Goal: Task Accomplishment & Management: Use online tool/utility

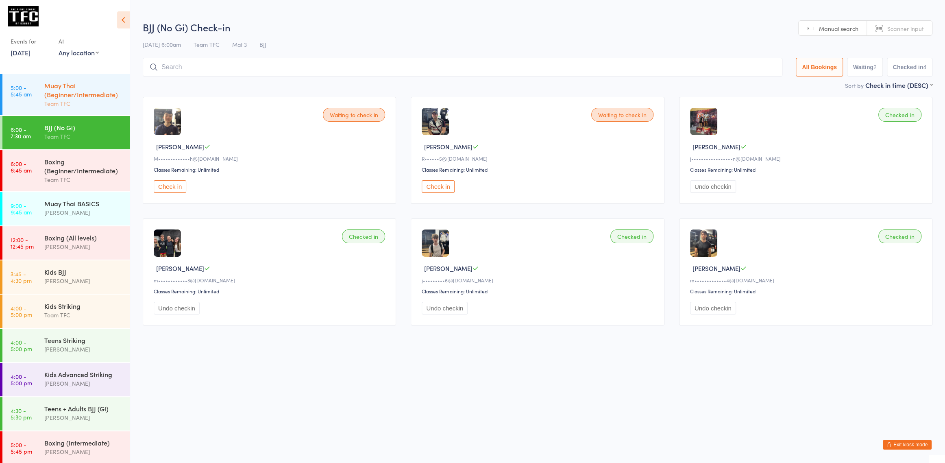
click at [48, 81] on div "Muay Thai (Beginner/Intermediate)" at bounding box center [83, 90] width 79 height 18
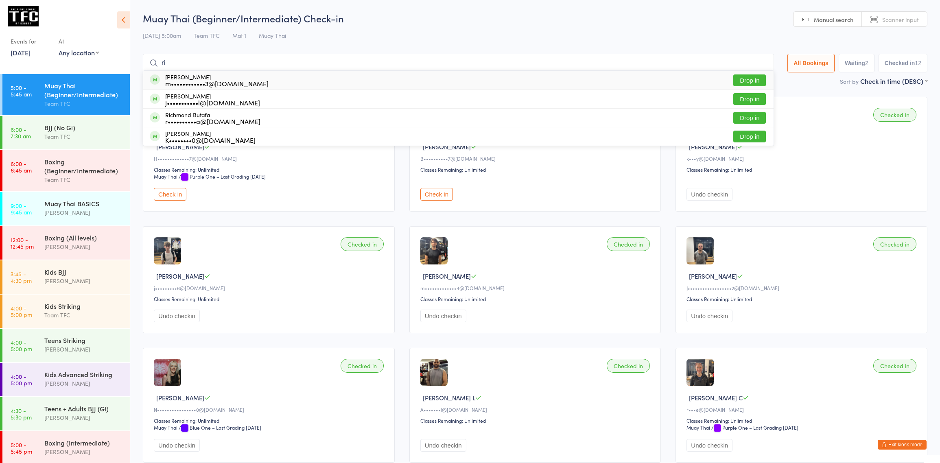
type input "r"
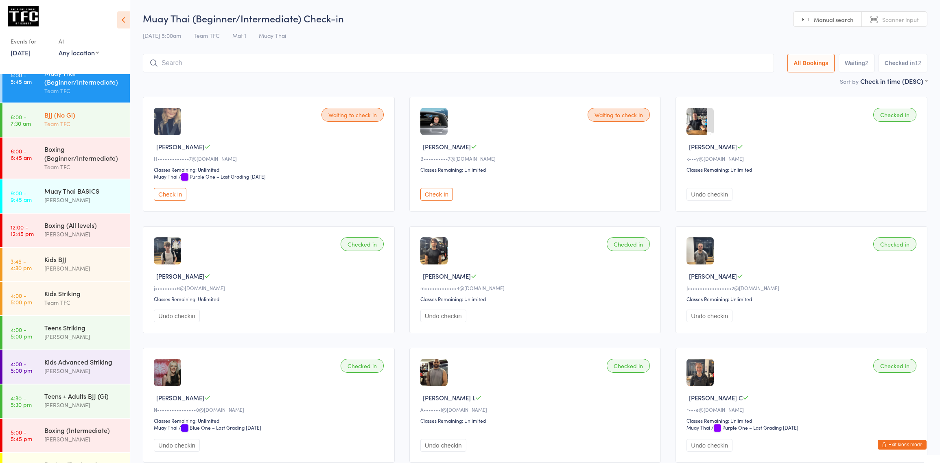
click at [77, 121] on div "Team TFC" at bounding box center [83, 123] width 79 height 9
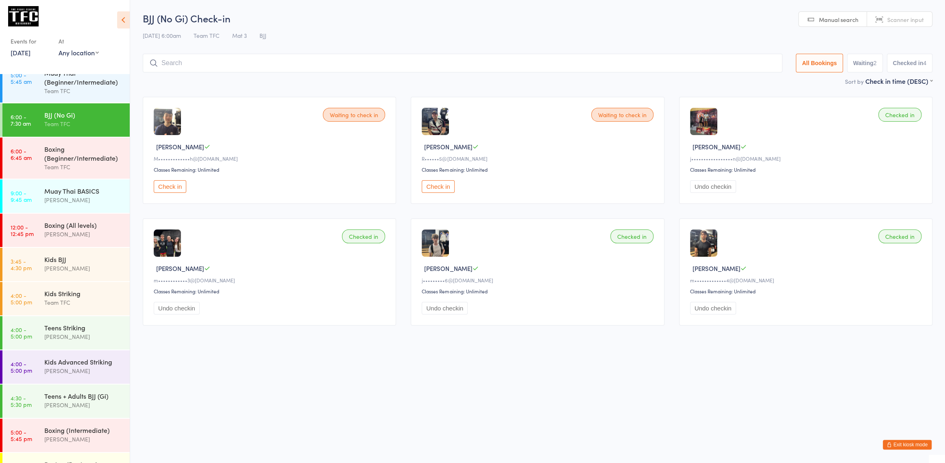
click at [55, 121] on div "Team TFC" at bounding box center [83, 123] width 79 height 9
click at [79, 146] on div "Boxing (Beginner/Intermediate)" at bounding box center [83, 153] width 79 height 18
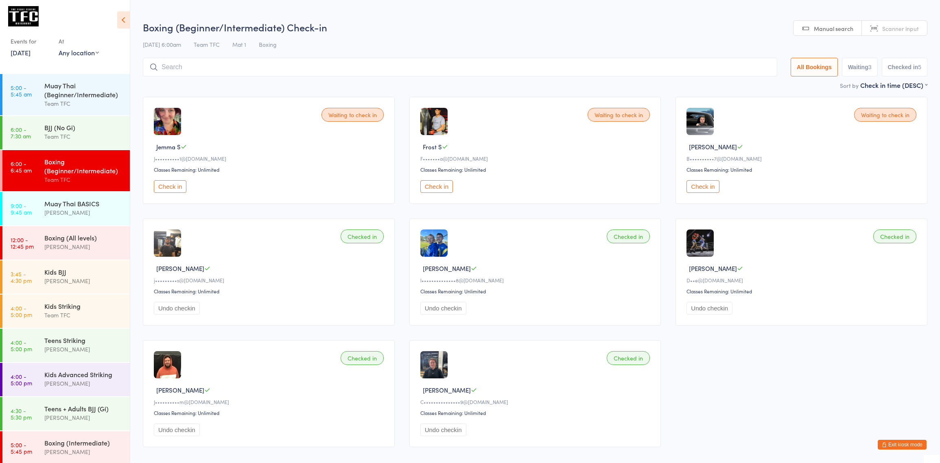
click at [895, 449] on button "Exit kiosk mode" at bounding box center [901, 445] width 49 height 10
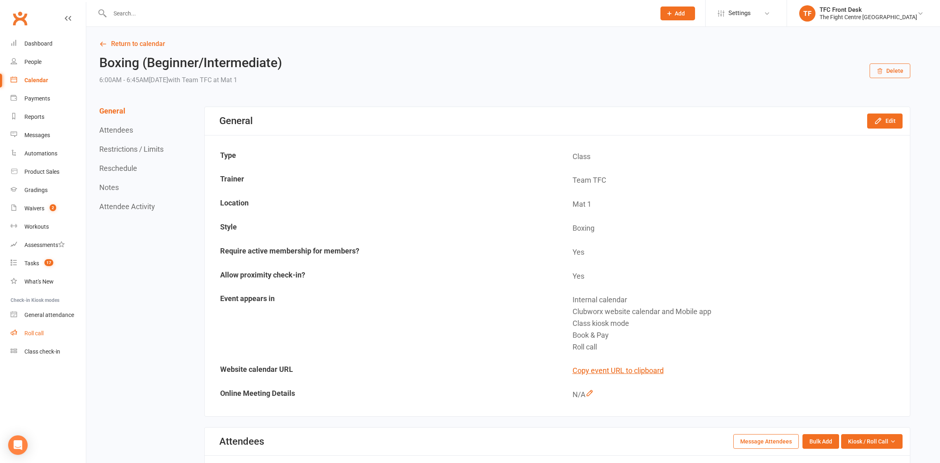
click at [39, 336] on div "Roll call" at bounding box center [33, 333] width 19 height 7
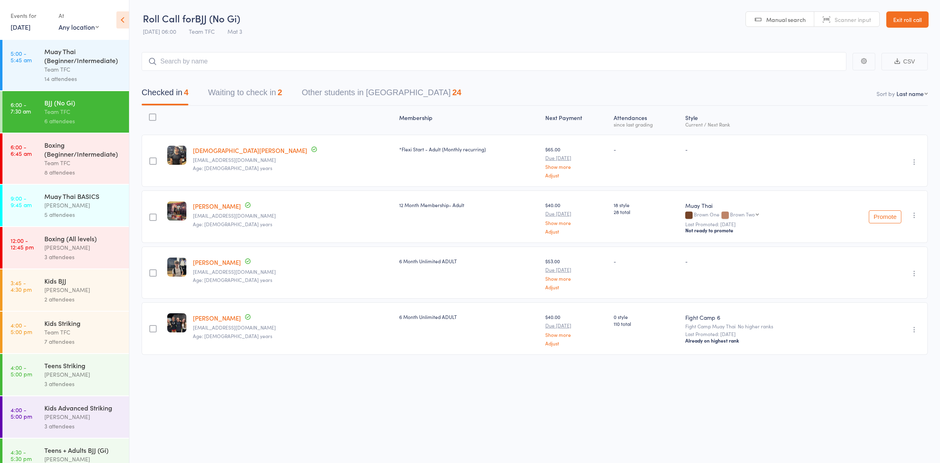
click at [91, 69] on div "Team TFC" at bounding box center [83, 69] width 78 height 9
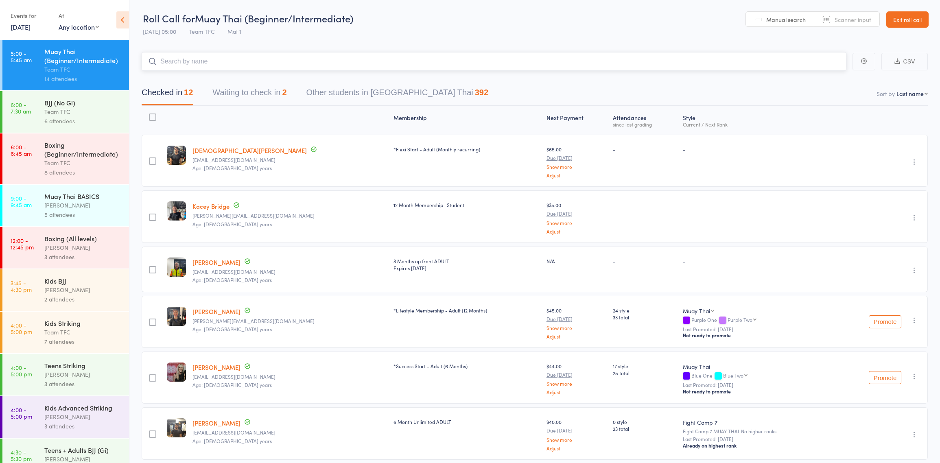
click at [255, 90] on button "Waiting to check in 2" at bounding box center [249, 95] width 74 height 22
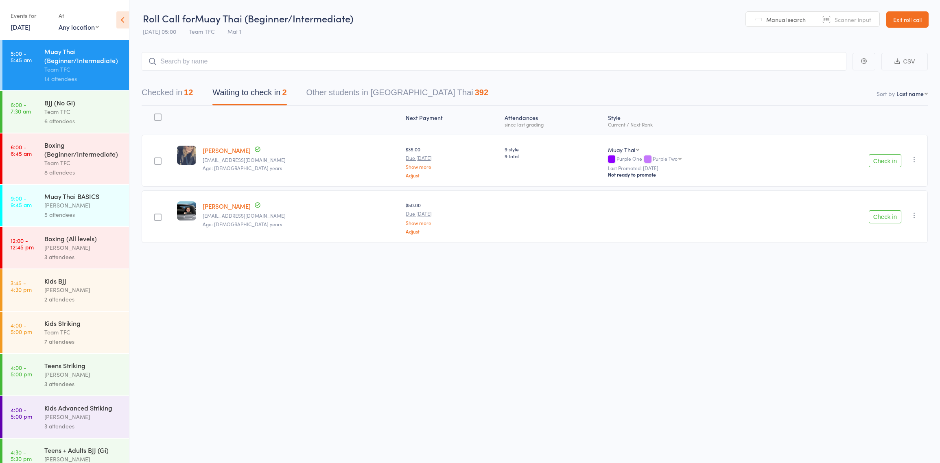
click at [914, 159] on icon "button" at bounding box center [914, 159] width 8 height 8
click at [881, 251] on li "Mark absent" at bounding box center [884, 252] width 67 height 11
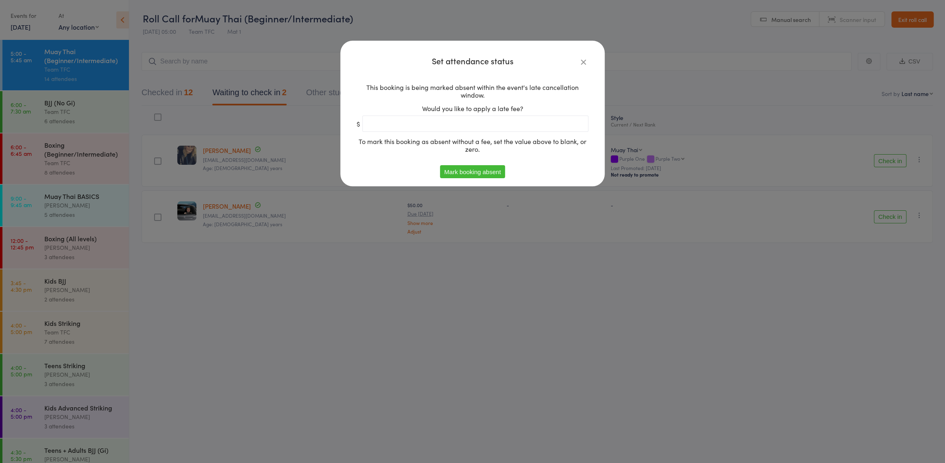
click at [456, 170] on button "Mark booking absent" at bounding box center [472, 171] width 65 height 13
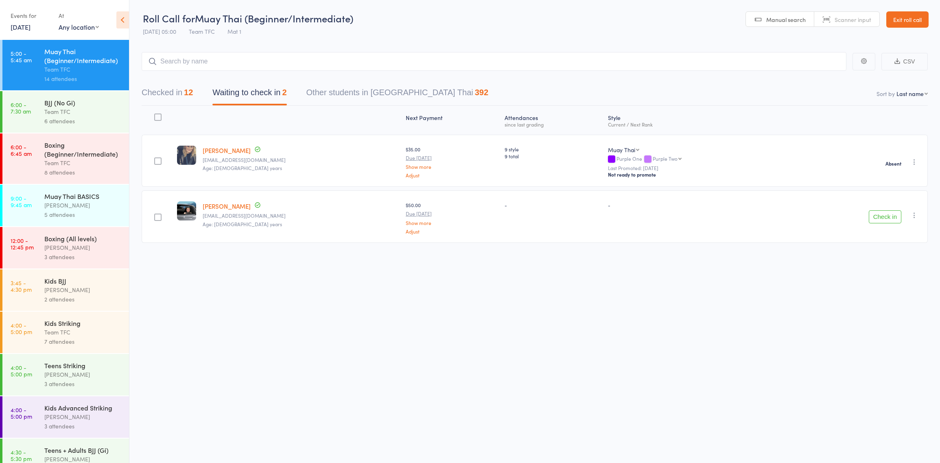
click at [914, 219] on div "Check in Send message Add Note Add Task Add Flag Remove Mark absent" at bounding box center [914, 215] width 10 height 10
click at [914, 215] on icon "button" at bounding box center [914, 215] width 8 height 8
click at [863, 298] on icon at bounding box center [861, 296] width 7 height 7
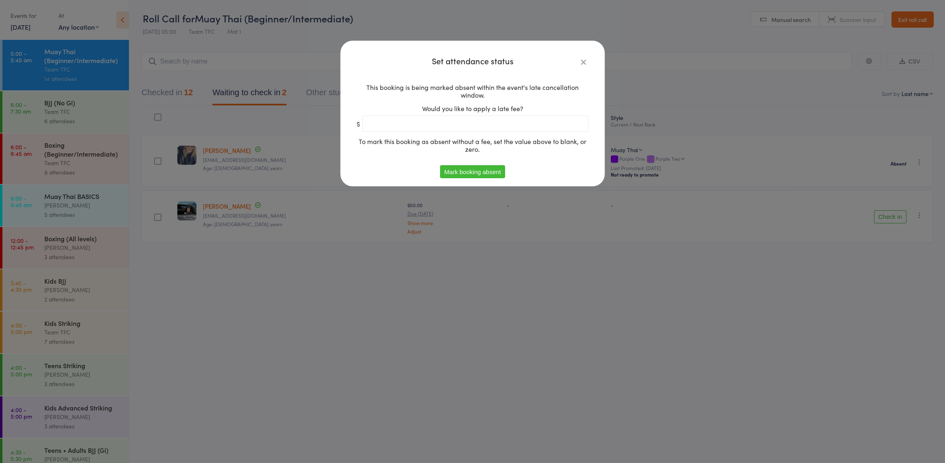
click at [466, 174] on button "Mark booking absent" at bounding box center [472, 171] width 65 height 13
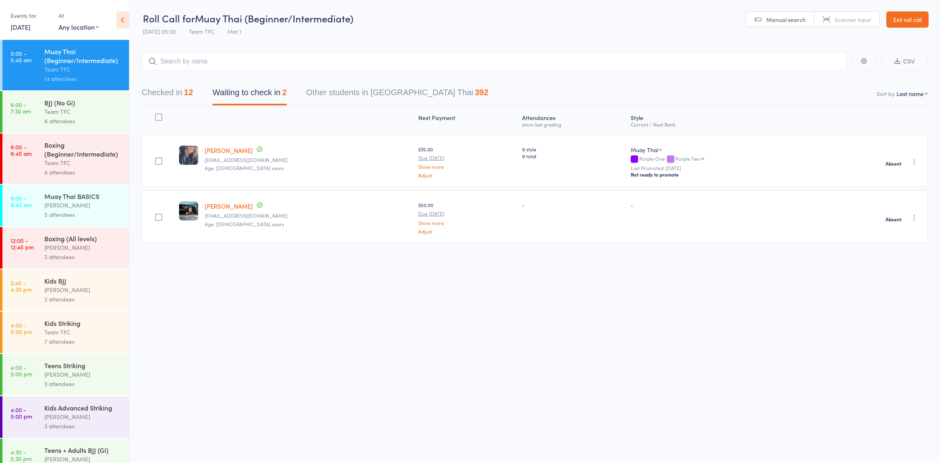
click at [70, 121] on div "6 attendees" at bounding box center [83, 120] width 78 height 9
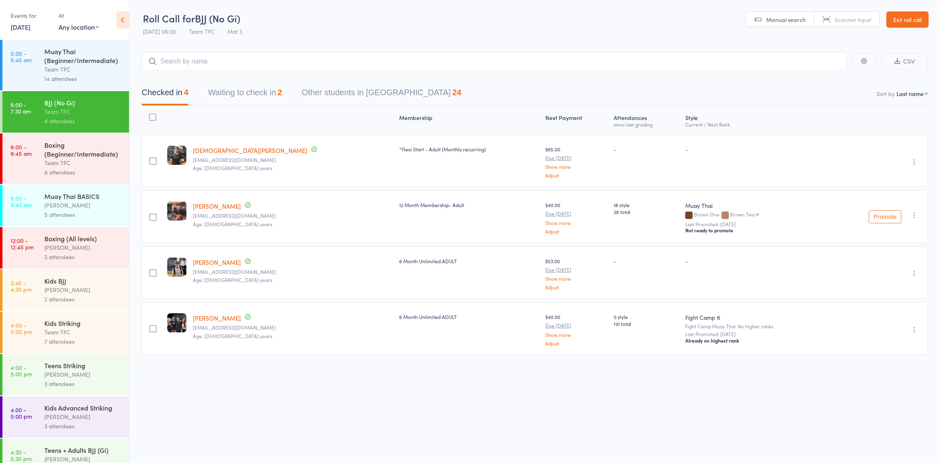
click at [260, 95] on button "Waiting to check in 2" at bounding box center [245, 95] width 74 height 22
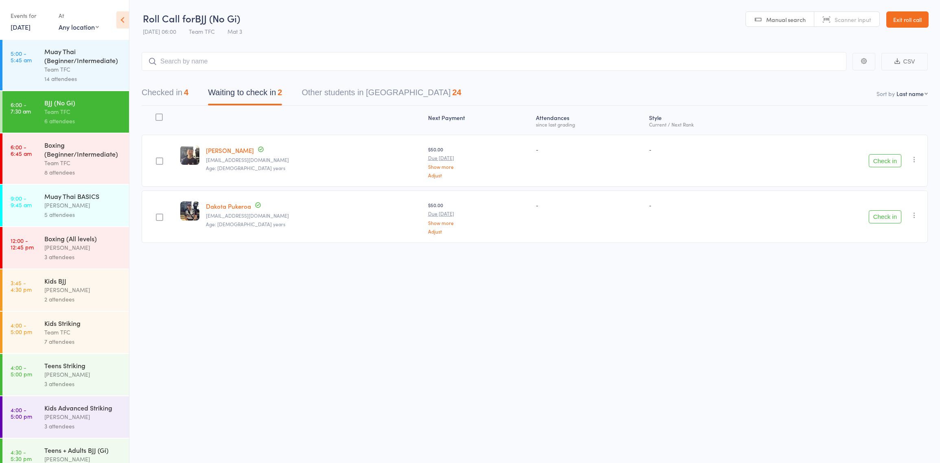
click at [170, 96] on button "Checked in 4" at bounding box center [165, 95] width 47 height 22
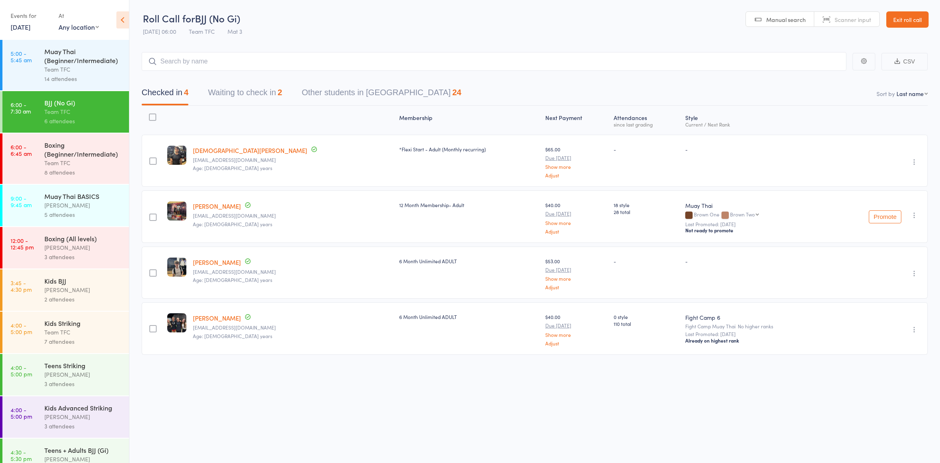
click at [219, 93] on button "Waiting to check in 2" at bounding box center [245, 95] width 74 height 22
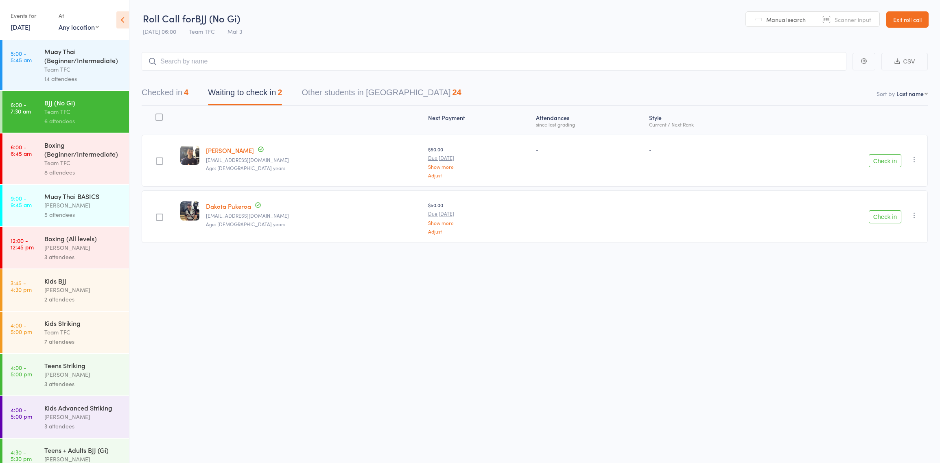
click at [177, 87] on button "Checked in 4" at bounding box center [165, 95] width 47 height 22
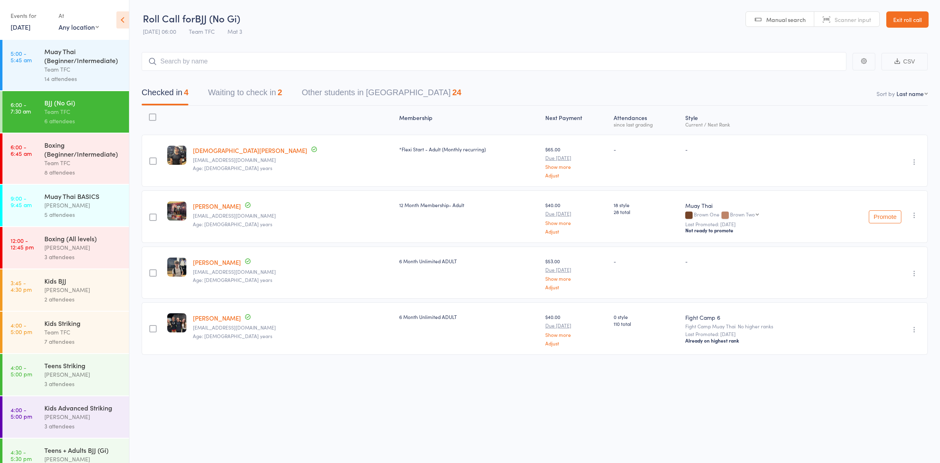
click at [107, 164] on div "Team TFC" at bounding box center [83, 162] width 78 height 9
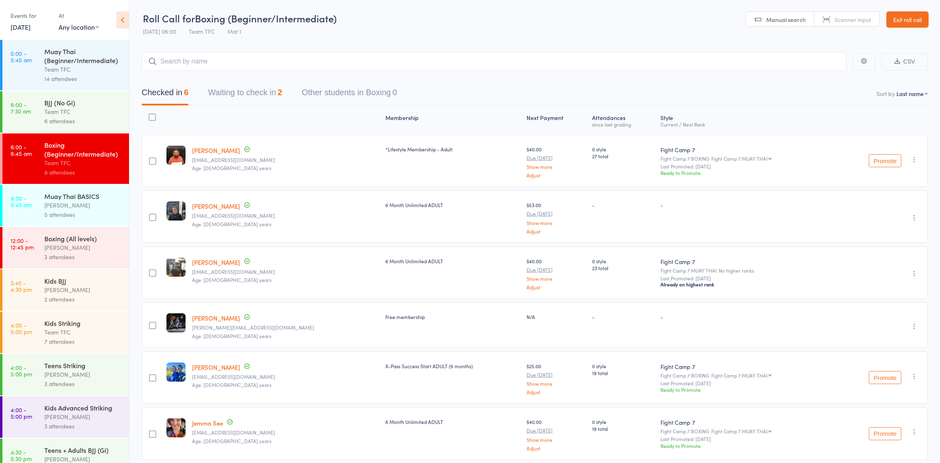
click at [242, 87] on button "Waiting to check in 2" at bounding box center [245, 95] width 74 height 22
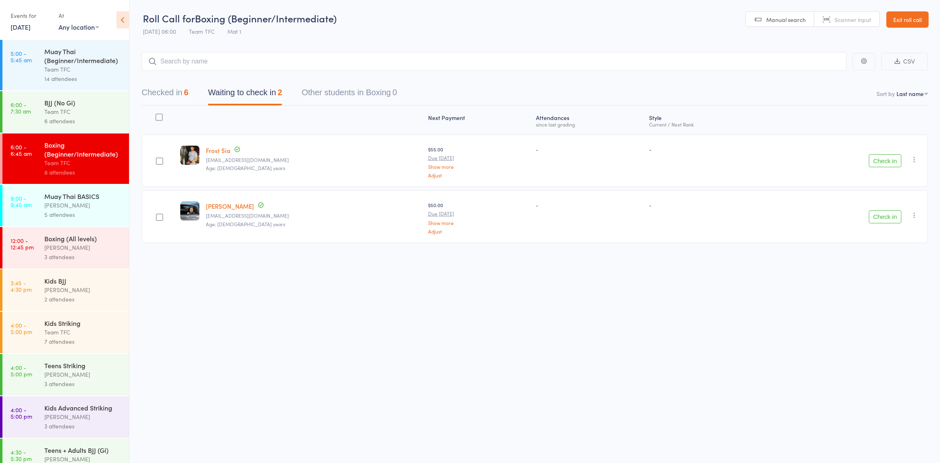
click at [179, 90] on button "Checked in 6" at bounding box center [165, 95] width 47 height 22
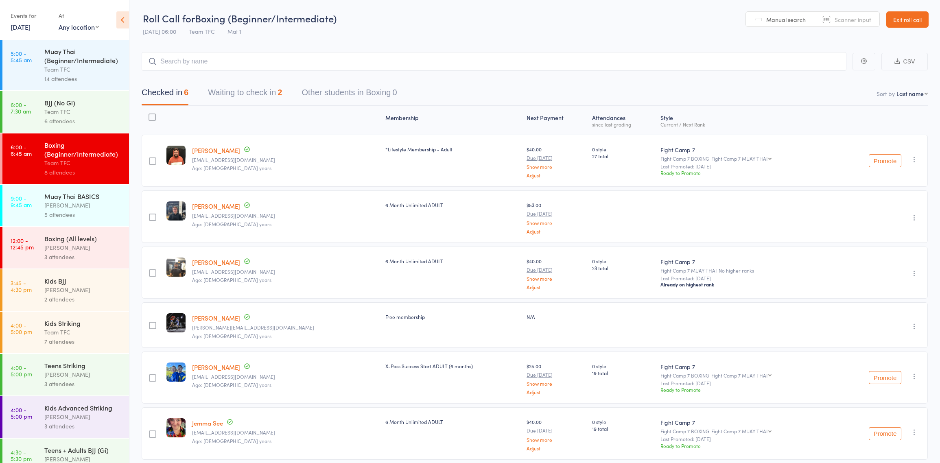
click at [132, 106] on main "CSV Checked in 6 Waiting to check in 2 Other students in Boxing 0 Sort by Last …" at bounding box center [534, 268] width 810 height 456
click at [112, 105] on div "BJJ (No Gi)" at bounding box center [83, 102] width 78 height 9
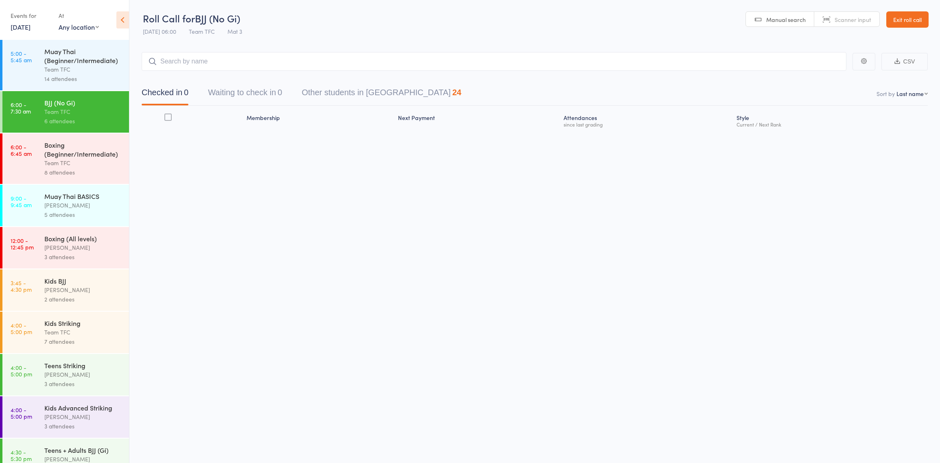
click at [194, 60] on input "search" at bounding box center [494, 61] width 705 height 19
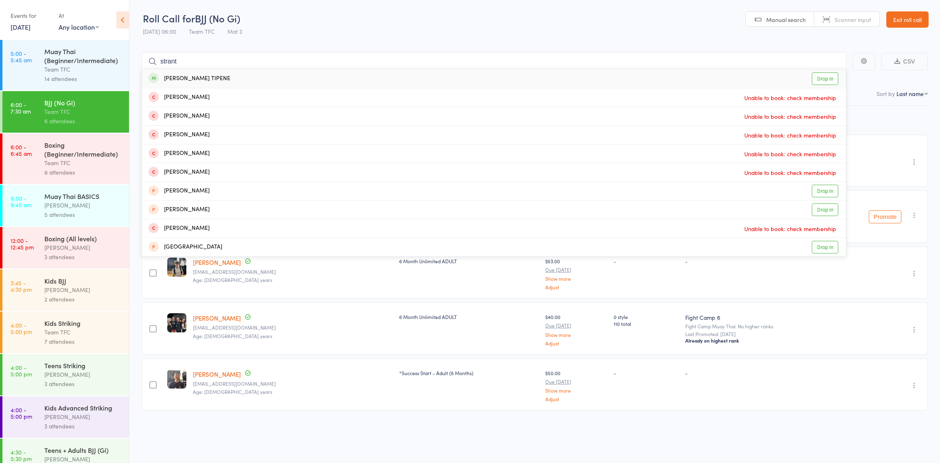
type input "strant"
click at [823, 83] on link "Drop in" at bounding box center [825, 78] width 26 height 13
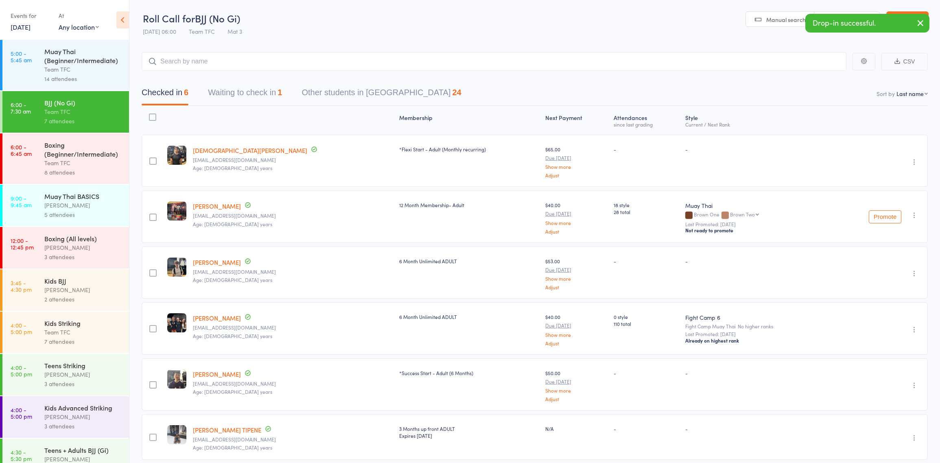
click at [92, 65] on div "Team TFC" at bounding box center [83, 69] width 78 height 9
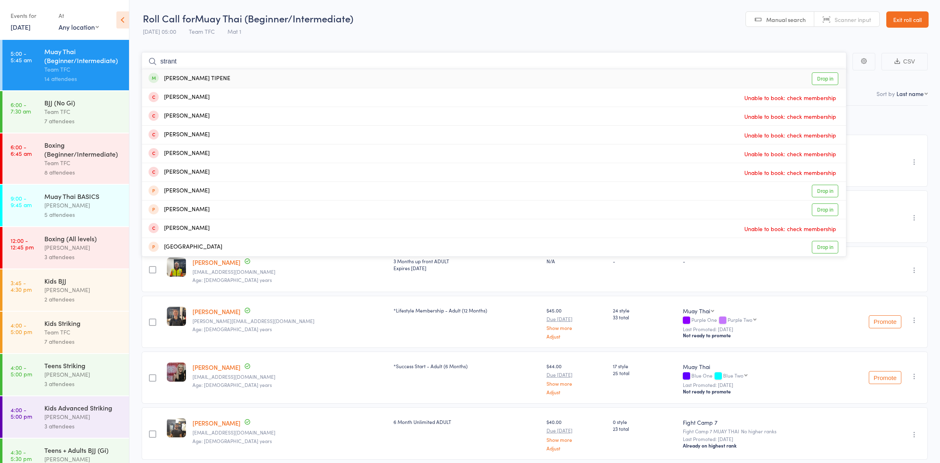
type input "strant"
click at [819, 81] on link "Drop in" at bounding box center [825, 78] width 26 height 13
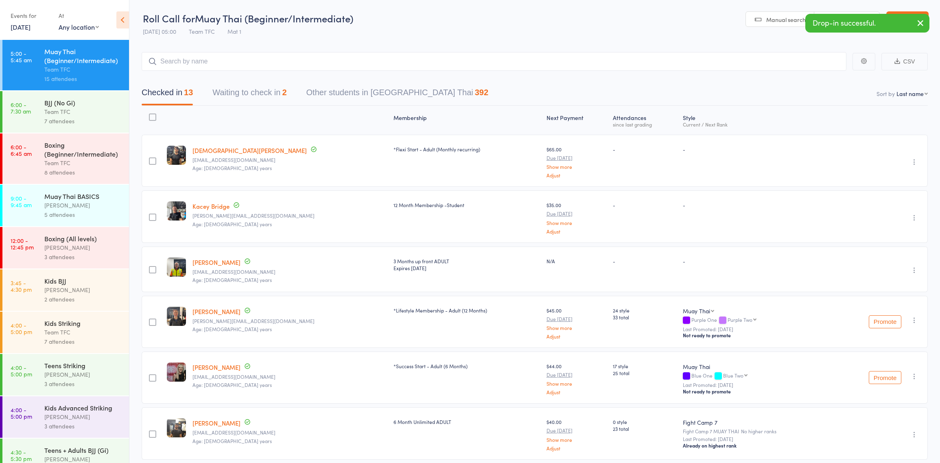
click at [83, 163] on div "Team TFC" at bounding box center [83, 162] width 78 height 9
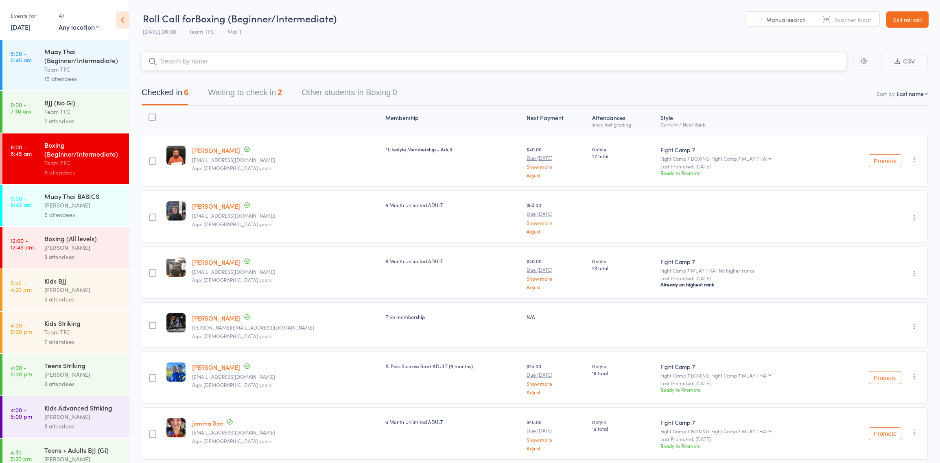
click at [225, 97] on button "Waiting to check in 2" at bounding box center [245, 95] width 74 height 22
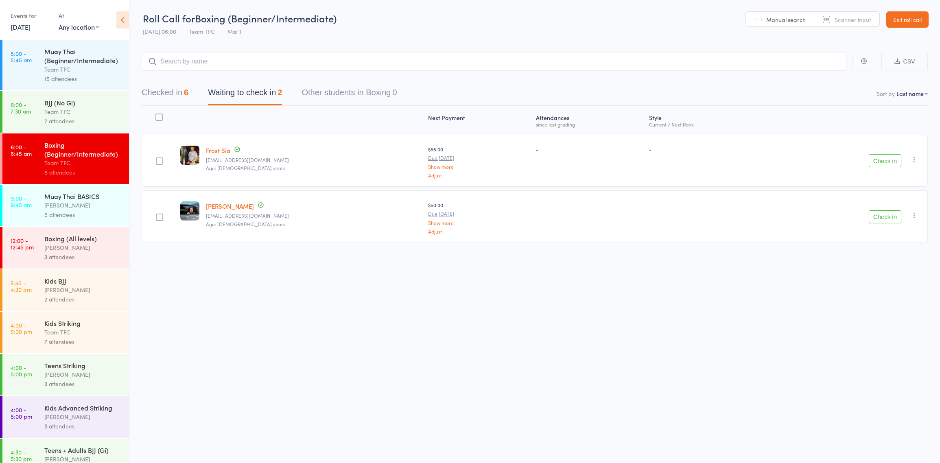
click at [52, 115] on div "Team TFC" at bounding box center [83, 111] width 78 height 9
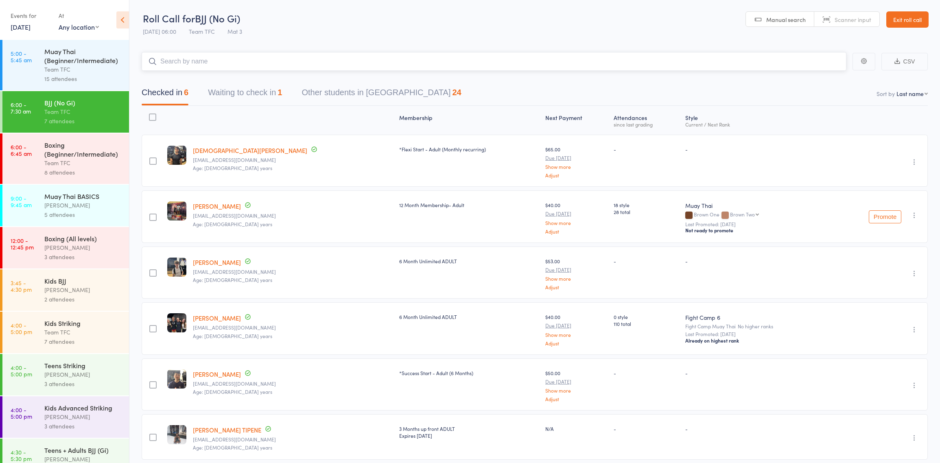
click at [237, 97] on button "Waiting to check in 1" at bounding box center [245, 95] width 74 height 22
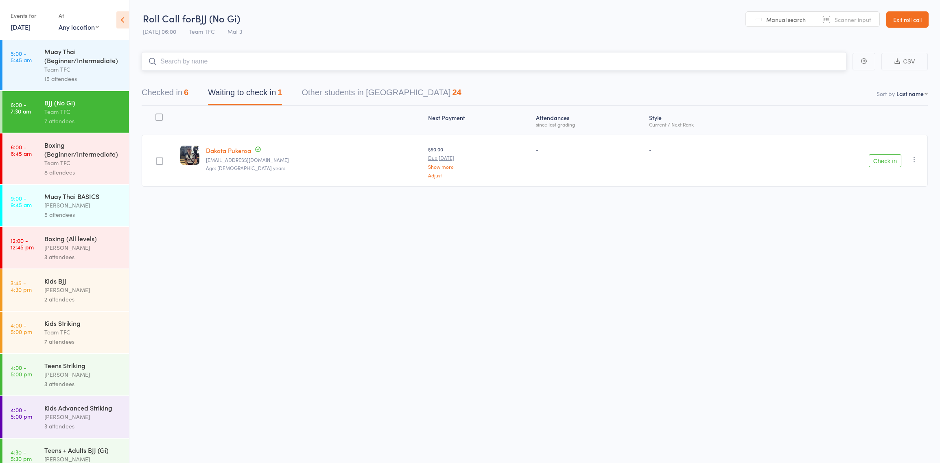
click at [160, 96] on button "Checked in 6" at bounding box center [165, 95] width 47 height 22
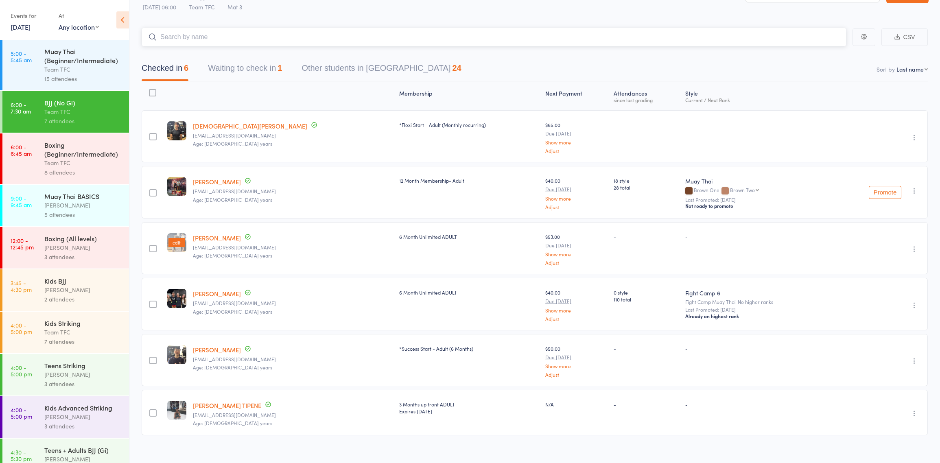
scroll to position [30, 0]
